Goal: Communication & Community: Ask a question

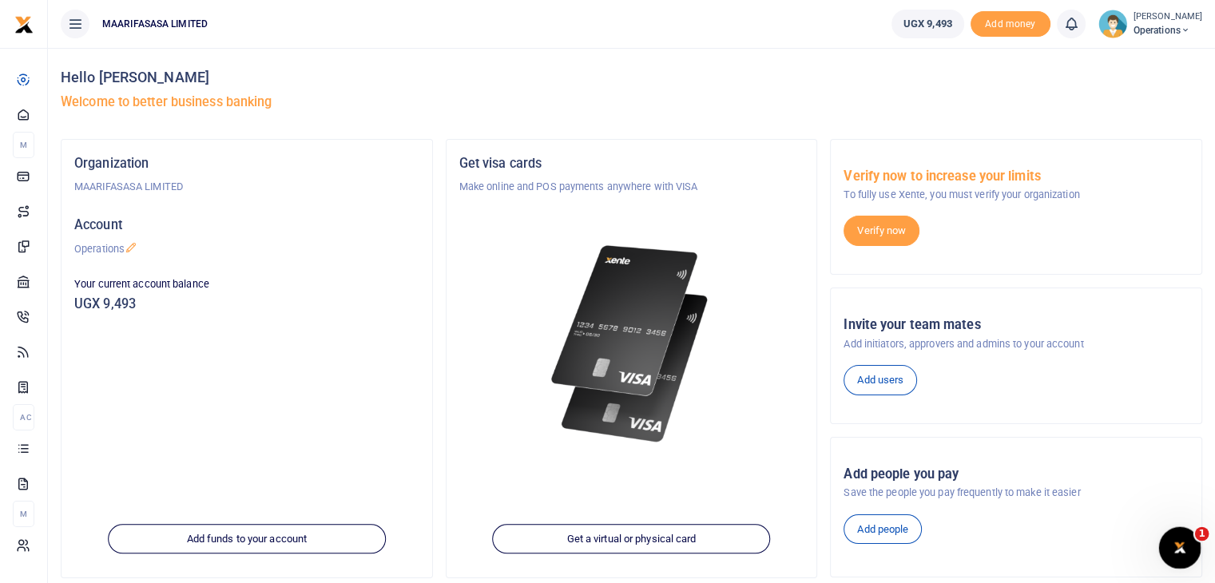
click at [1178, 551] on icon "Open Intercom Messenger" at bounding box center [1178, 546] width 26 height 26
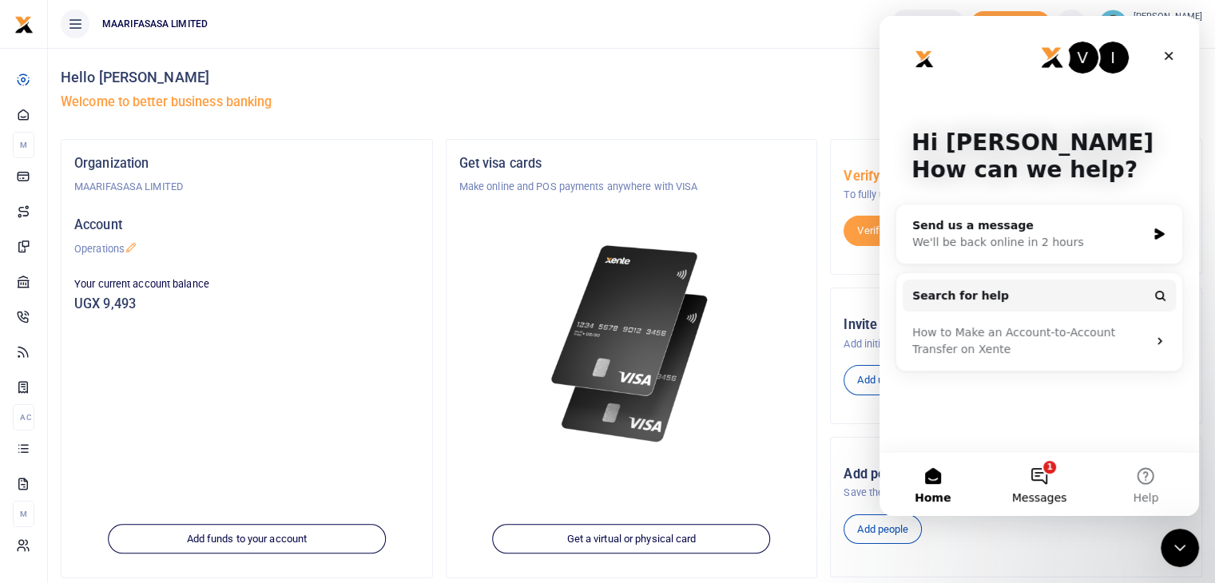
click at [1022, 475] on button "1 Messages" at bounding box center [1039, 484] width 106 height 64
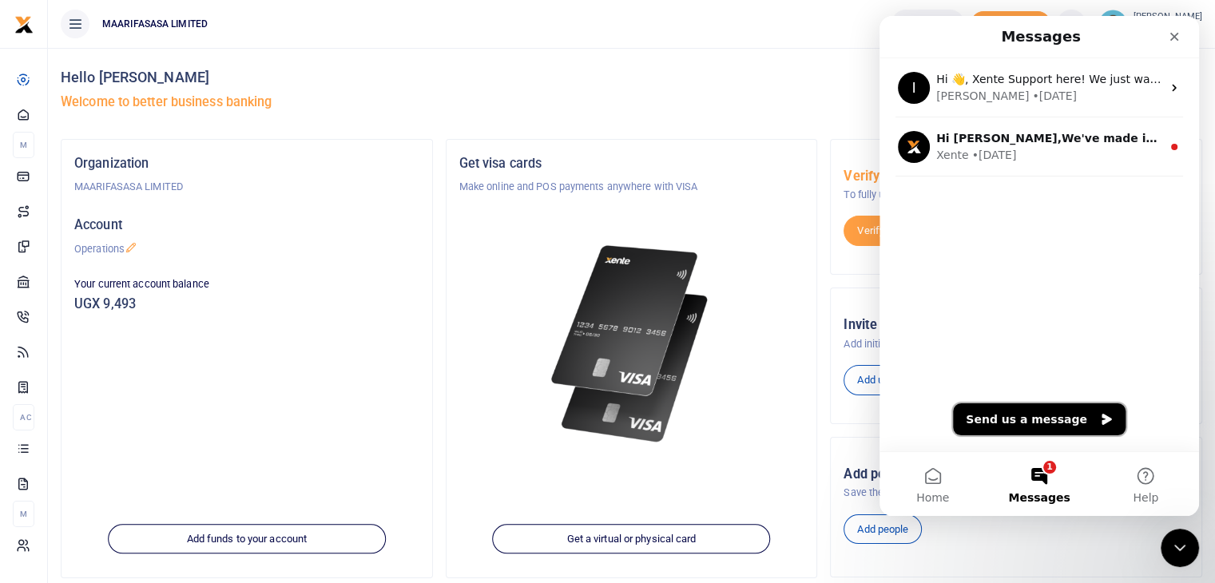
click at [1028, 407] on button "Send us a message" at bounding box center [1039, 420] width 173 height 32
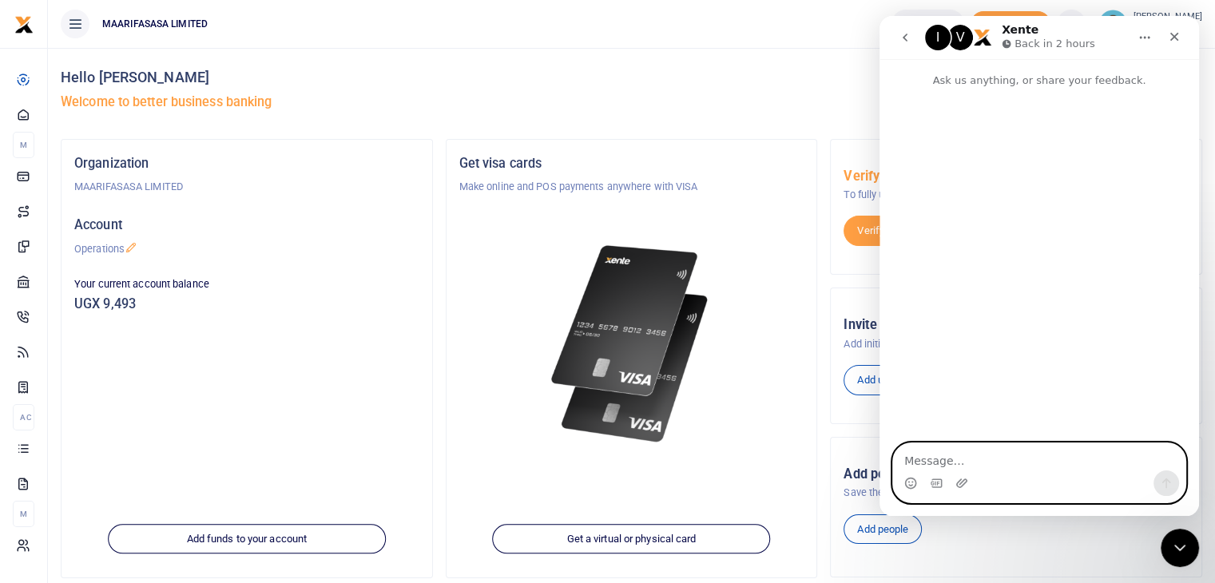
click at [915, 461] on textarea "Message…" at bounding box center [1039, 457] width 292 height 27
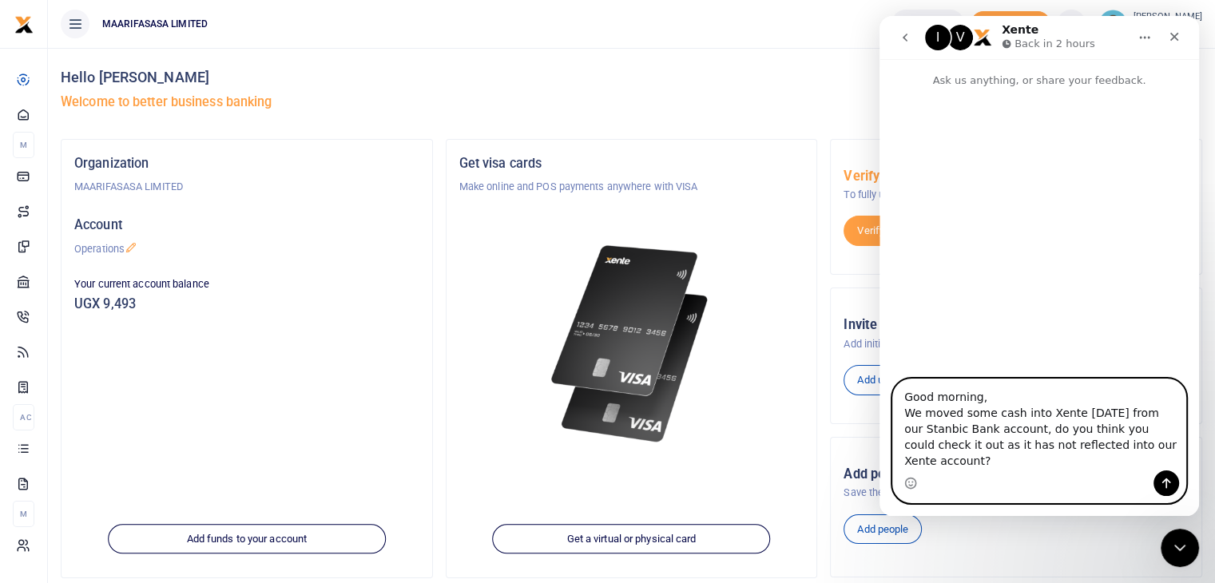
click at [1096, 448] on textarea "Good morning, We moved some cash into Xente [DATE] from our Stanbic Bank accoun…" at bounding box center [1039, 425] width 292 height 91
click at [1112, 459] on textarea "Good morning, We moved some cash into Xente [DATE] from our Stanbic Bank accoun…" at bounding box center [1039, 425] width 292 height 91
type textarea "Good morning, We moved some cash into Xente [DATE] from our Stanbic Bank accoun…"
click at [1165, 480] on icon "Send a message…" at bounding box center [1167, 484] width 9 height 10
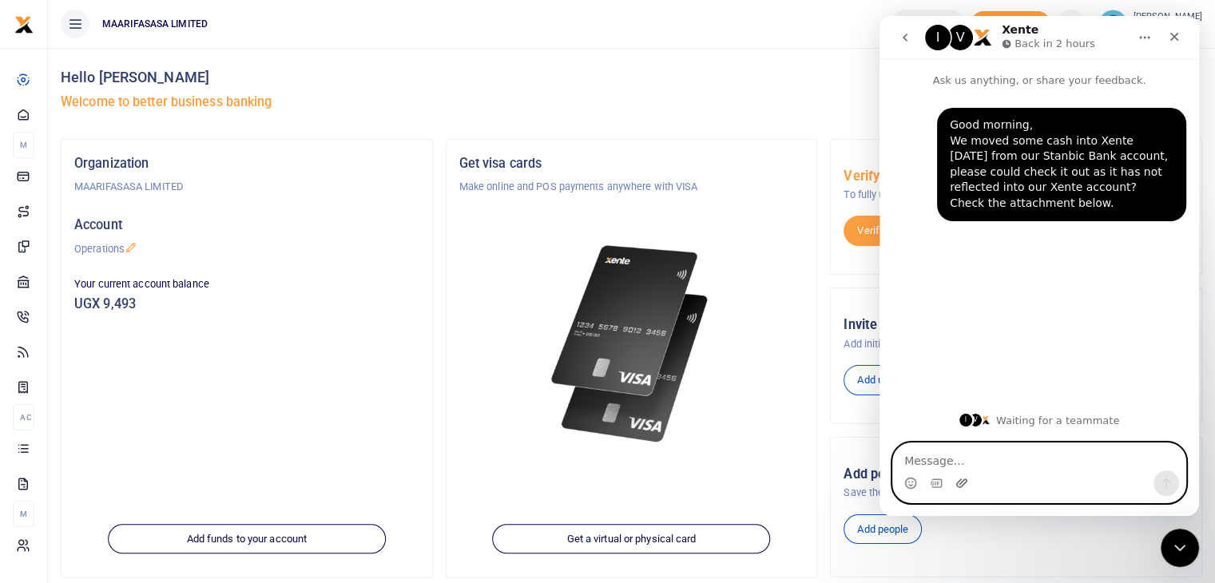
click at [962, 480] on icon "Upload attachment" at bounding box center [962, 483] width 13 height 13
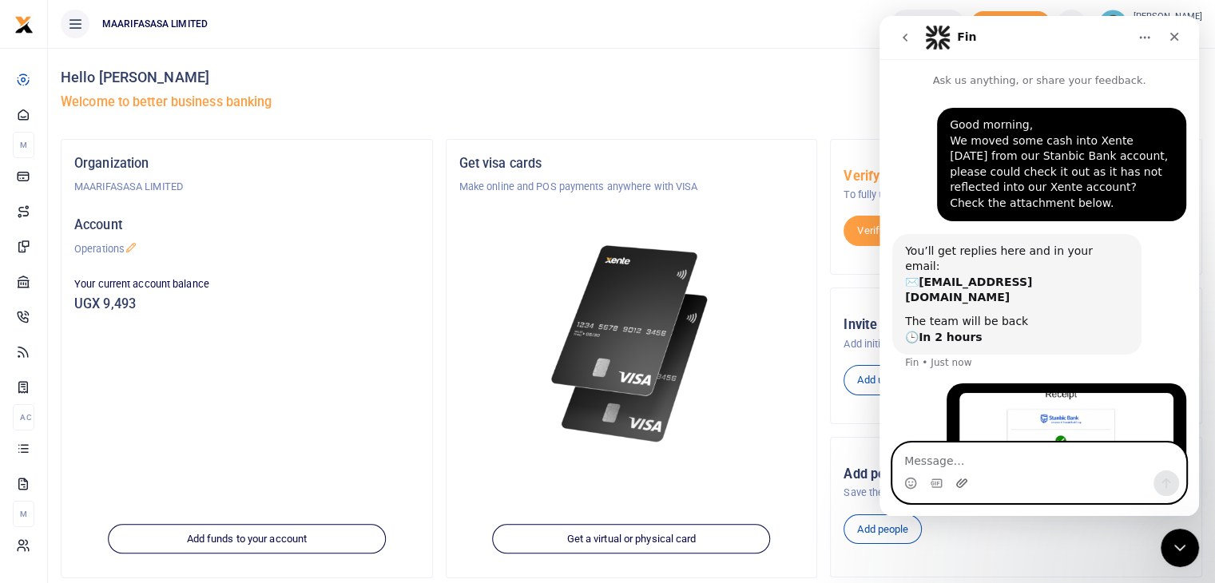
scroll to position [143, 0]
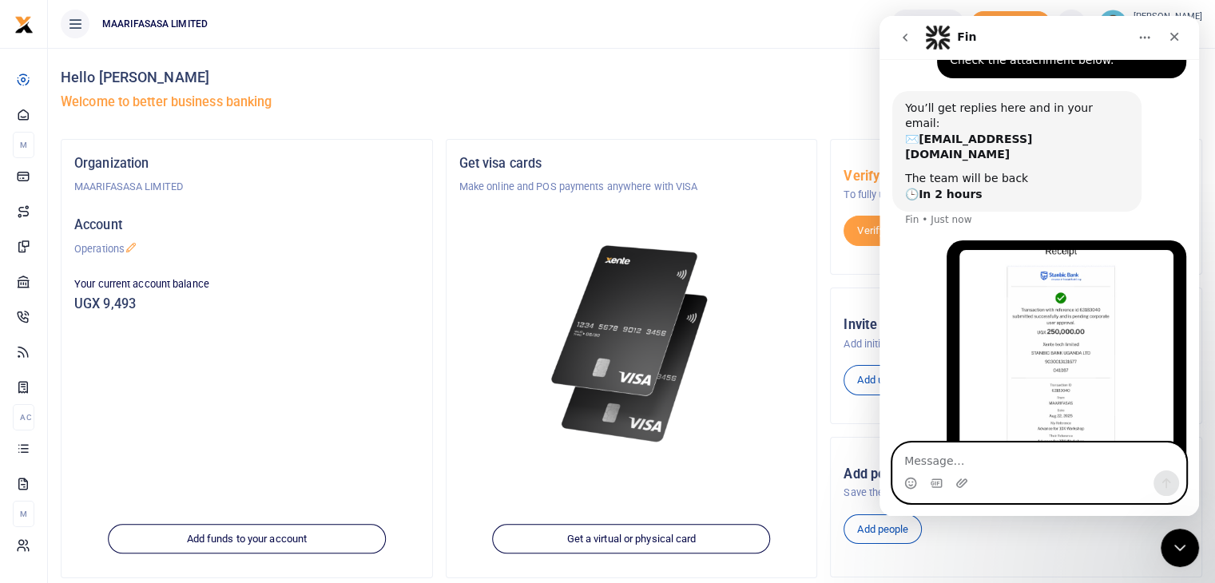
click at [963, 454] on textarea "Message…" at bounding box center [1039, 457] width 292 height 27
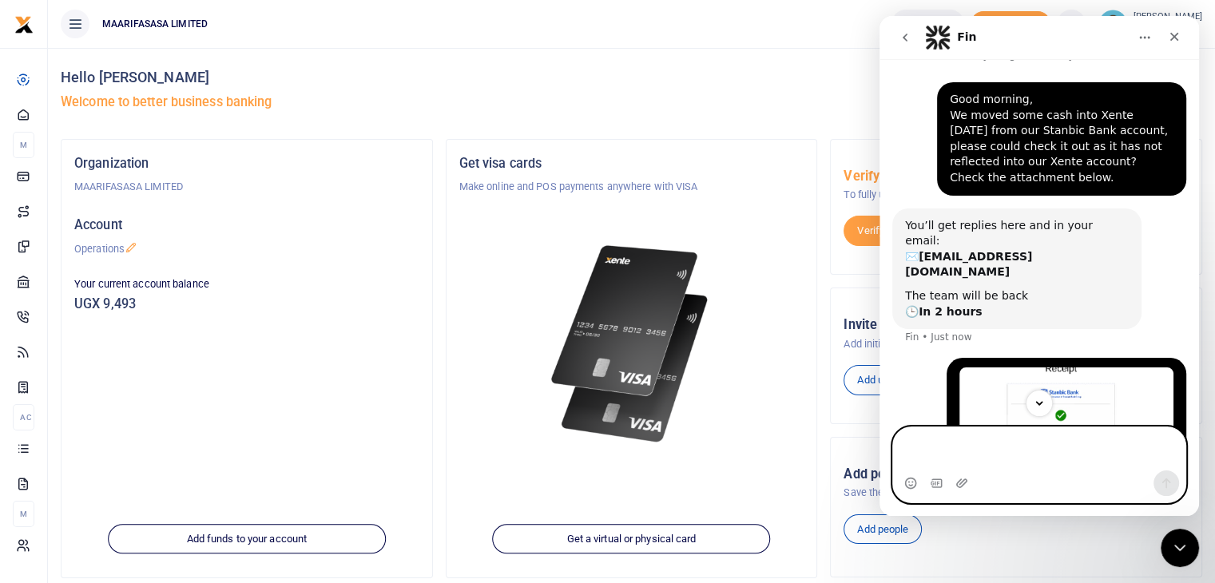
scroll to position [0, 0]
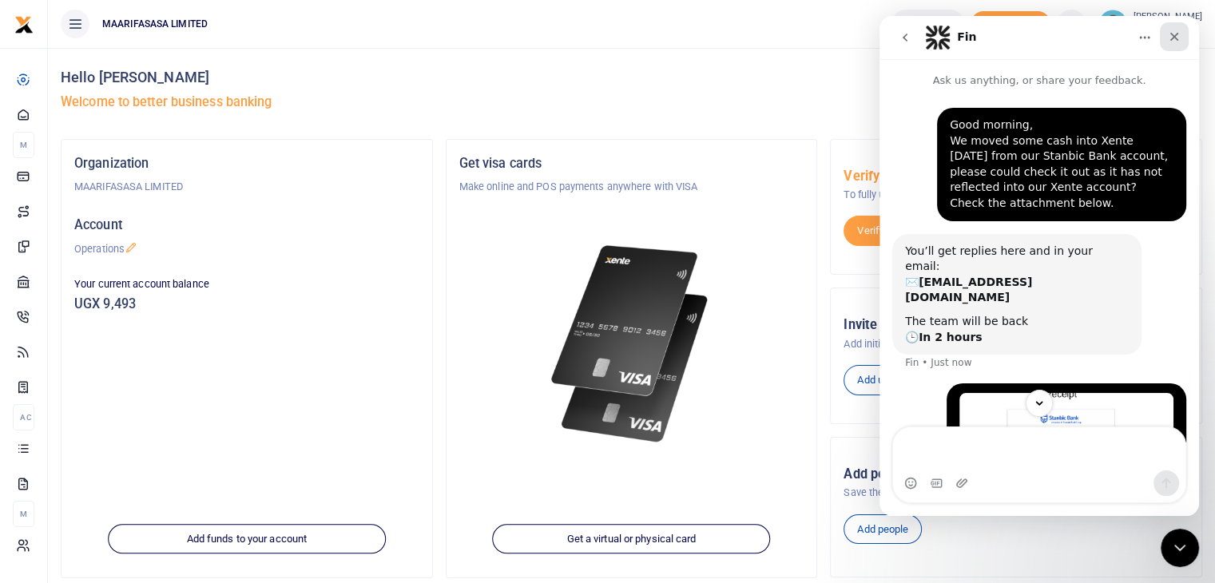
click at [1179, 42] on icon "Close" at bounding box center [1174, 36] width 13 height 13
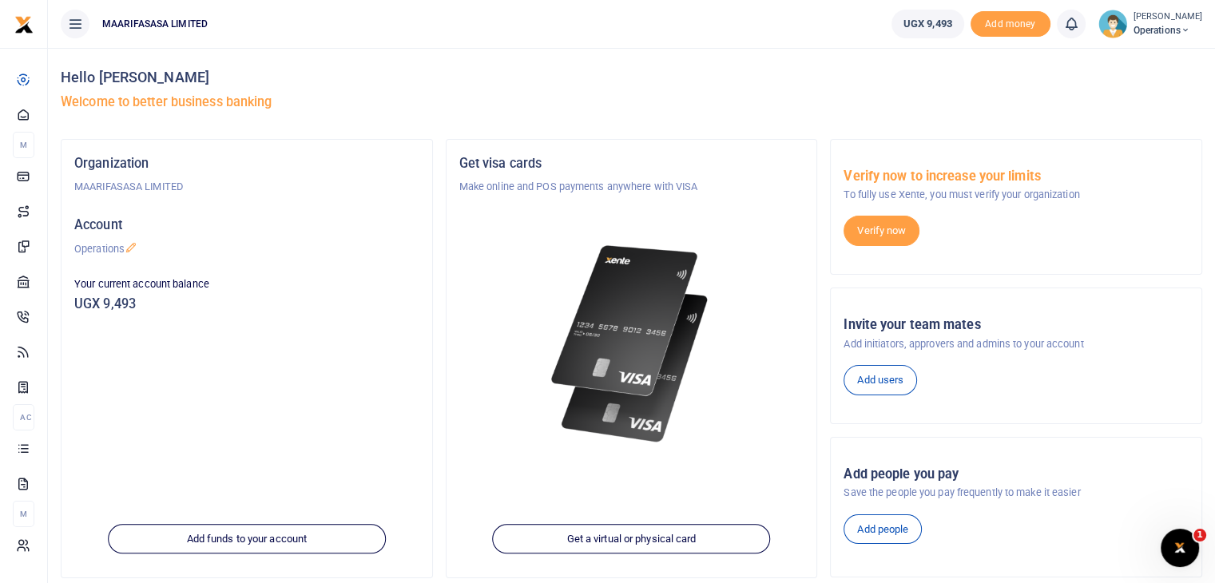
scroll to position [159, 0]
